Goal: Information Seeking & Learning: Learn about a topic

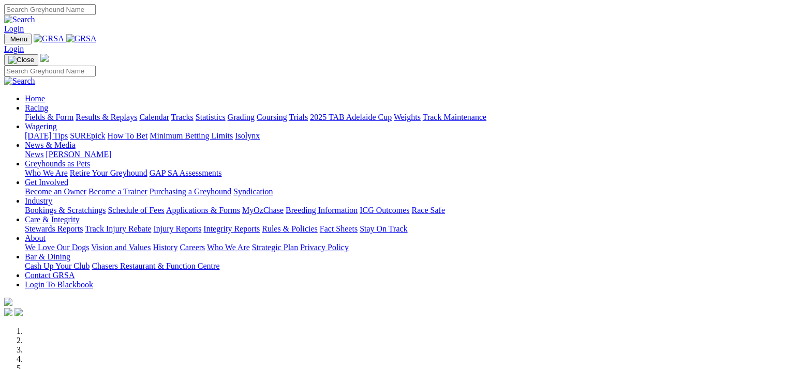
click at [51, 113] on link "Fields & Form" at bounding box center [49, 117] width 49 height 9
